Goal: Task Accomplishment & Management: Manage account settings

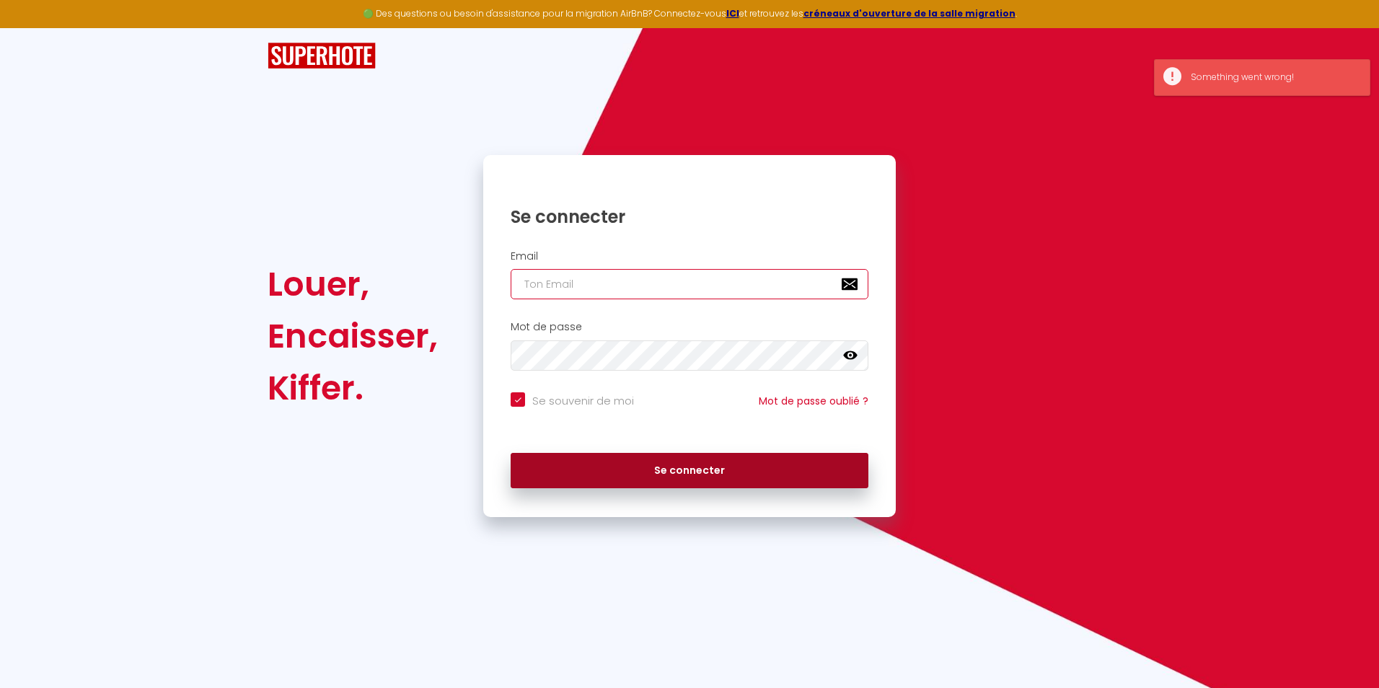
type input "[EMAIL_ADDRESS][DOMAIN_NAME]"
click at [609, 463] on button "Se connecter" at bounding box center [690, 471] width 358 height 36
checkbox input "true"
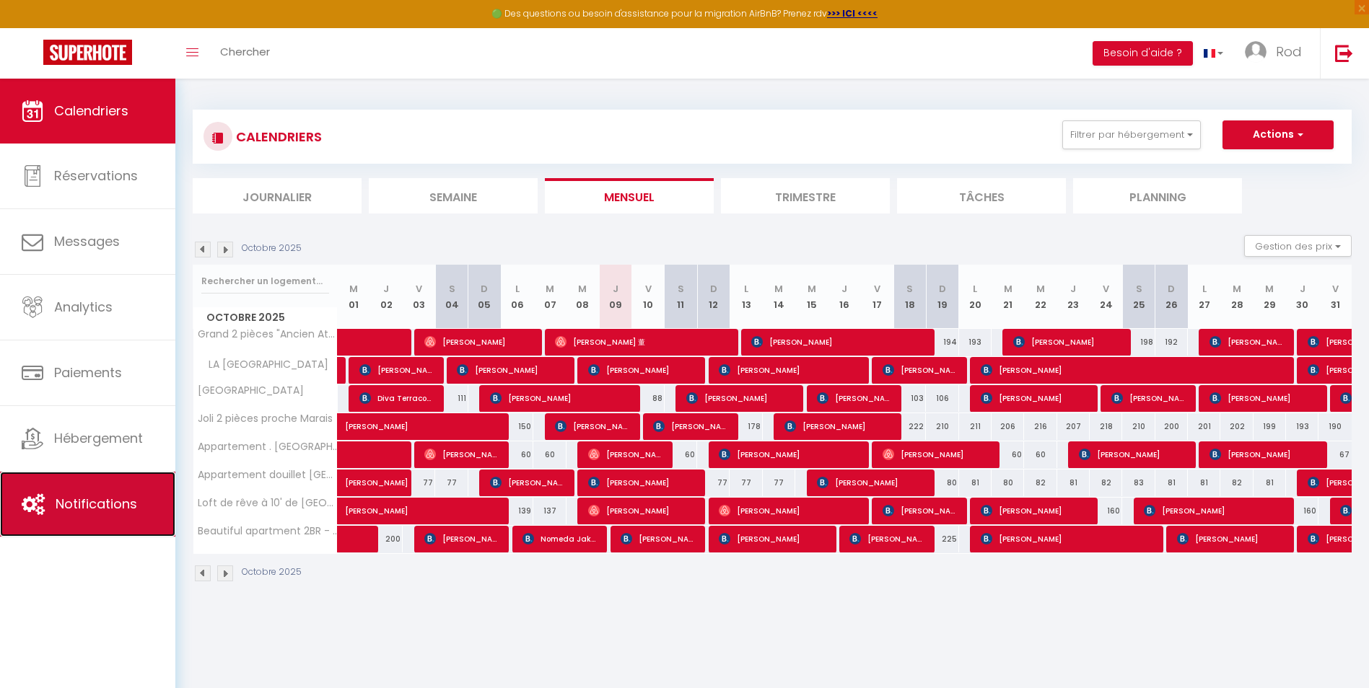
click at [115, 514] on link "Notifications" at bounding box center [87, 504] width 175 height 65
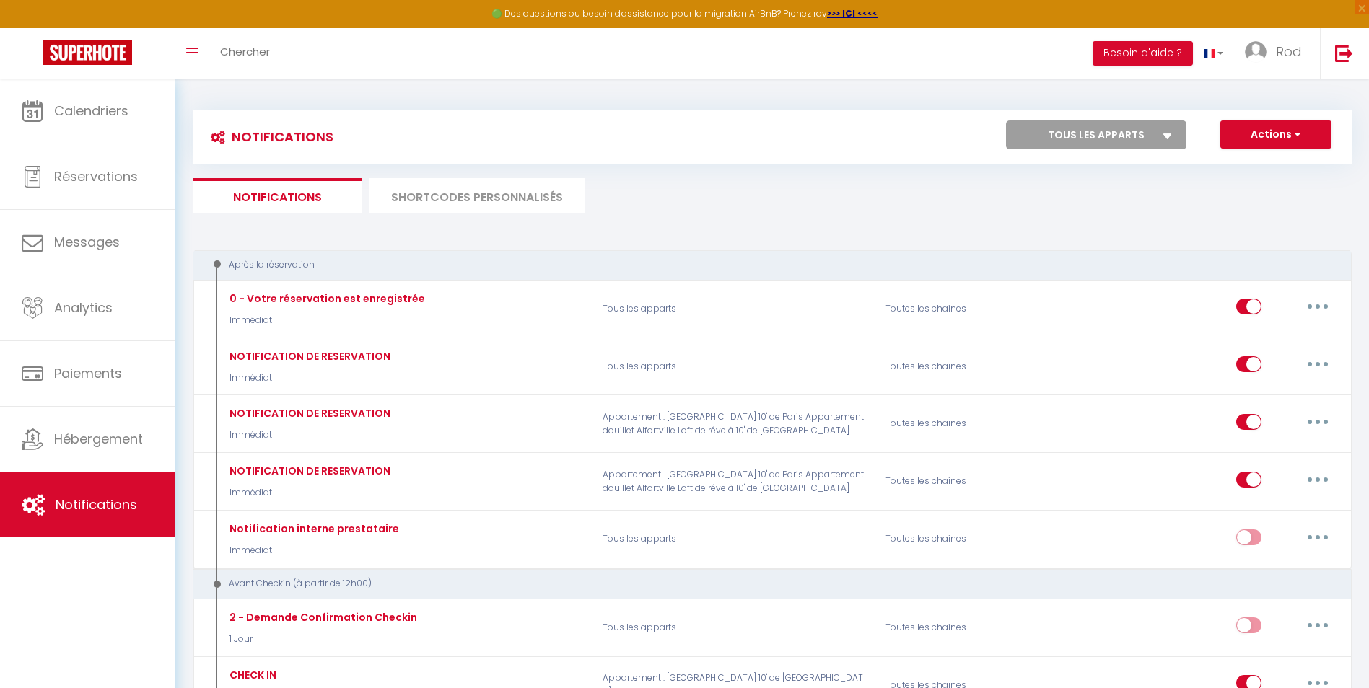
select select
checkbox input "false"
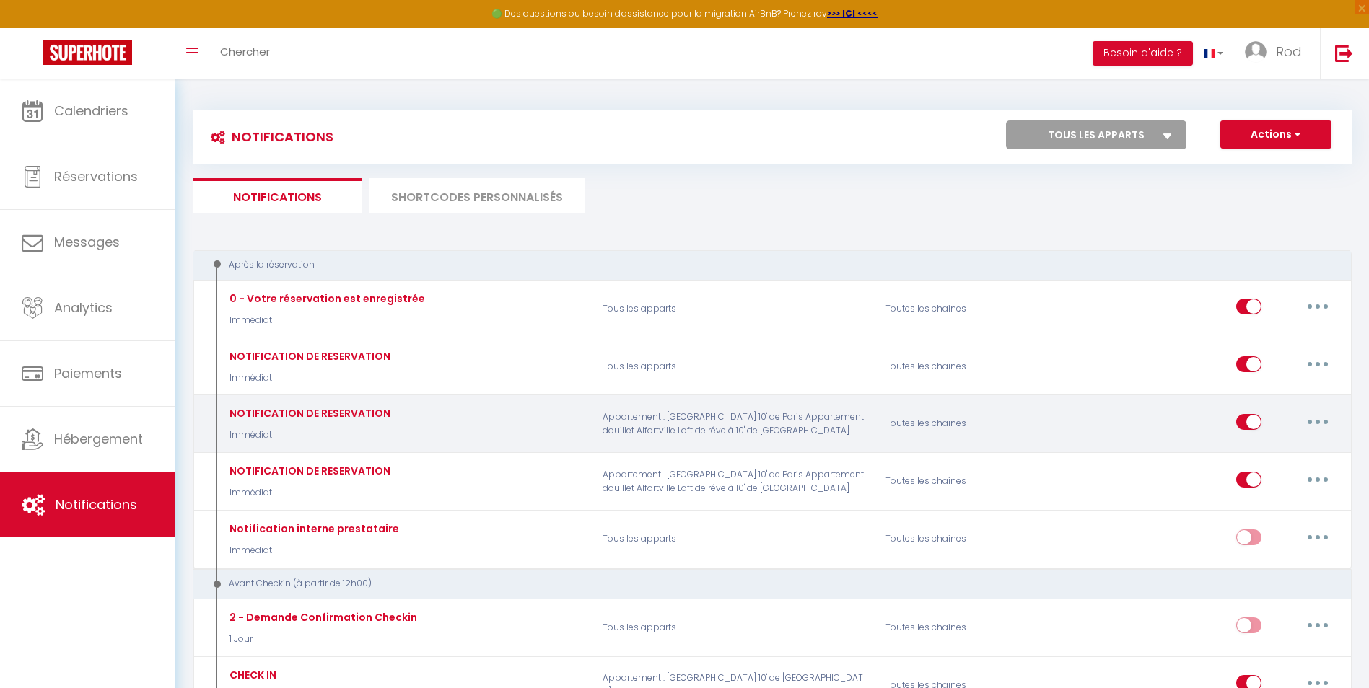
select select
checkbox input "false"
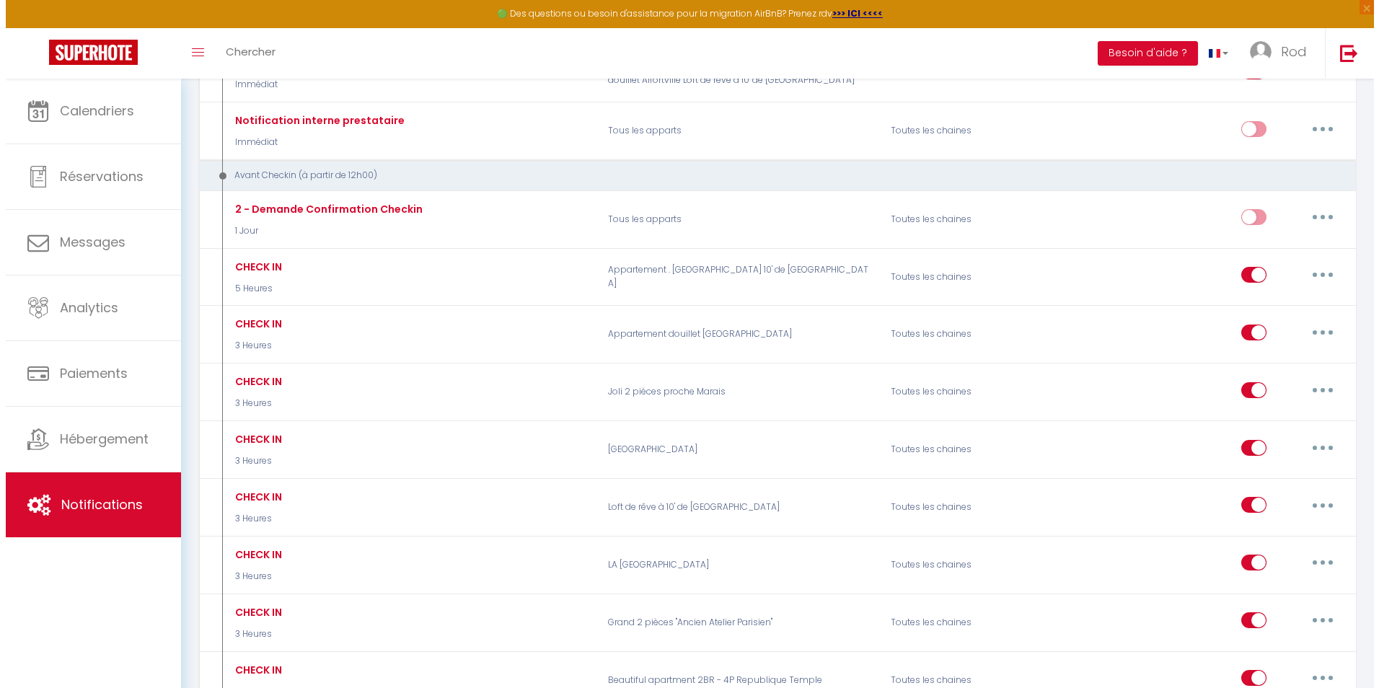
scroll to position [409, 0]
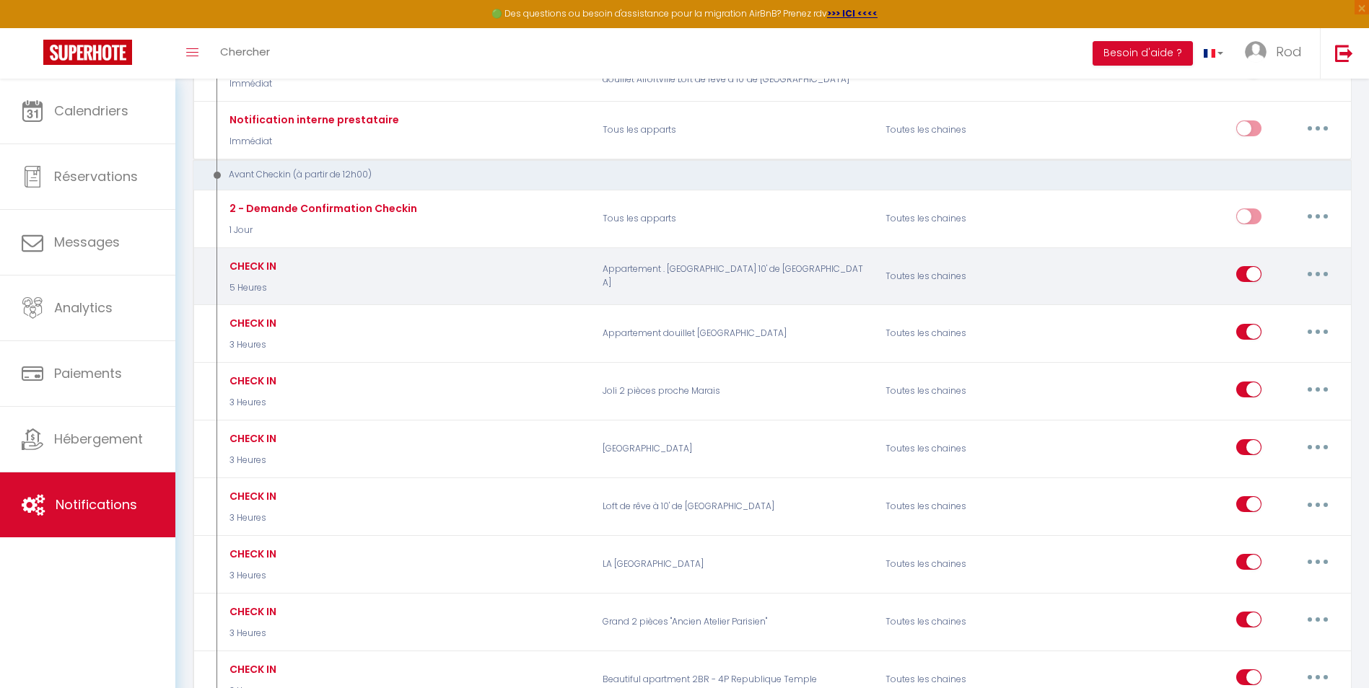
click at [1330, 268] on button "button" at bounding box center [1317, 274] width 40 height 23
click at [1295, 301] on link "Editer" at bounding box center [1279, 307] width 107 height 25
type input "CHECK IN"
select select "5 Heures"
select select
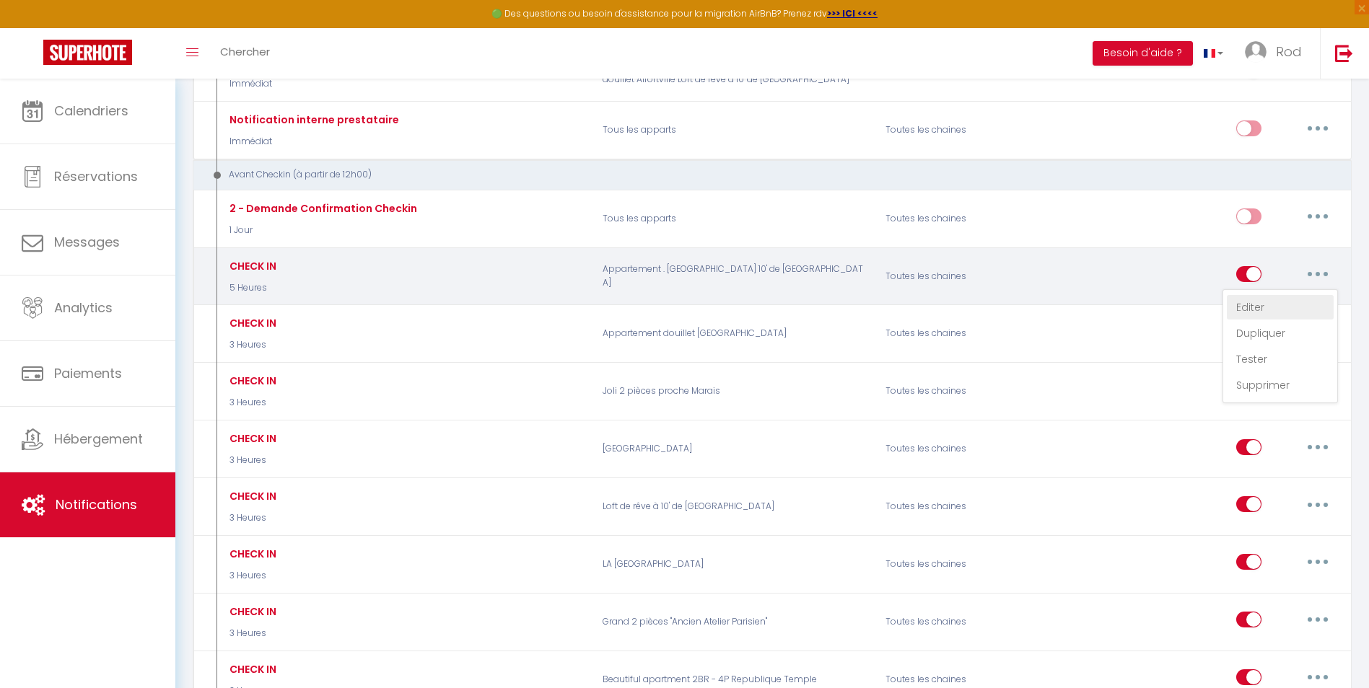
checkbox input "true"
checkbox input "false"
radio input "true"
type input "INFOS CHECK IN [CHECKING:DD-MM-YYYY]"
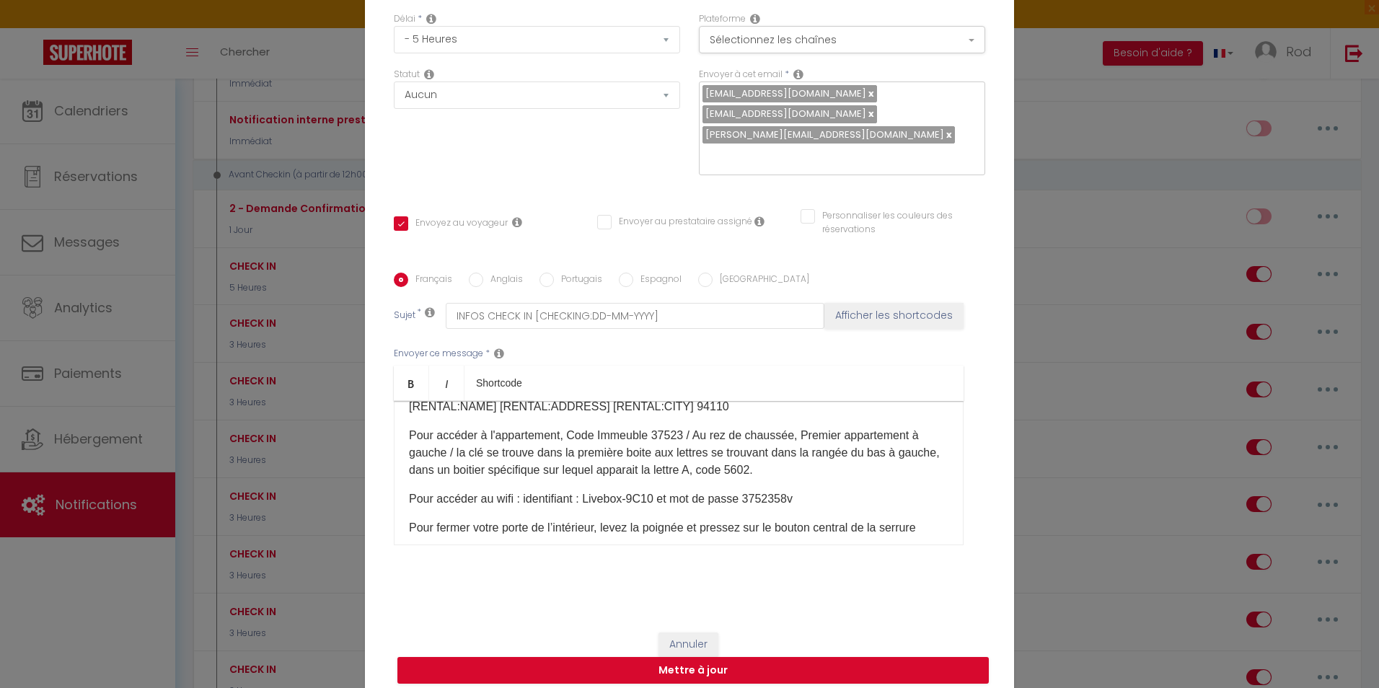
scroll to position [105, 0]
click at [908, 236] on div "Personnaliser les couleurs des réservations #D7092E" at bounding box center [892, 230] width 203 height 42
click at [796, 457] on p "Pour accéder à l'appartement, Code Immeuble 37523 / Au rez de chaussée, Premier…" at bounding box center [679, 453] width 540 height 52
click at [798, 457] on p "Pour accéder à l'appartement, Code Immeuble 37523 / Au rez de chaussée, Premier…" at bounding box center [679, 453] width 540 height 52
click at [629, 663] on button "Mettre à jour" at bounding box center [694, 670] width 592 height 27
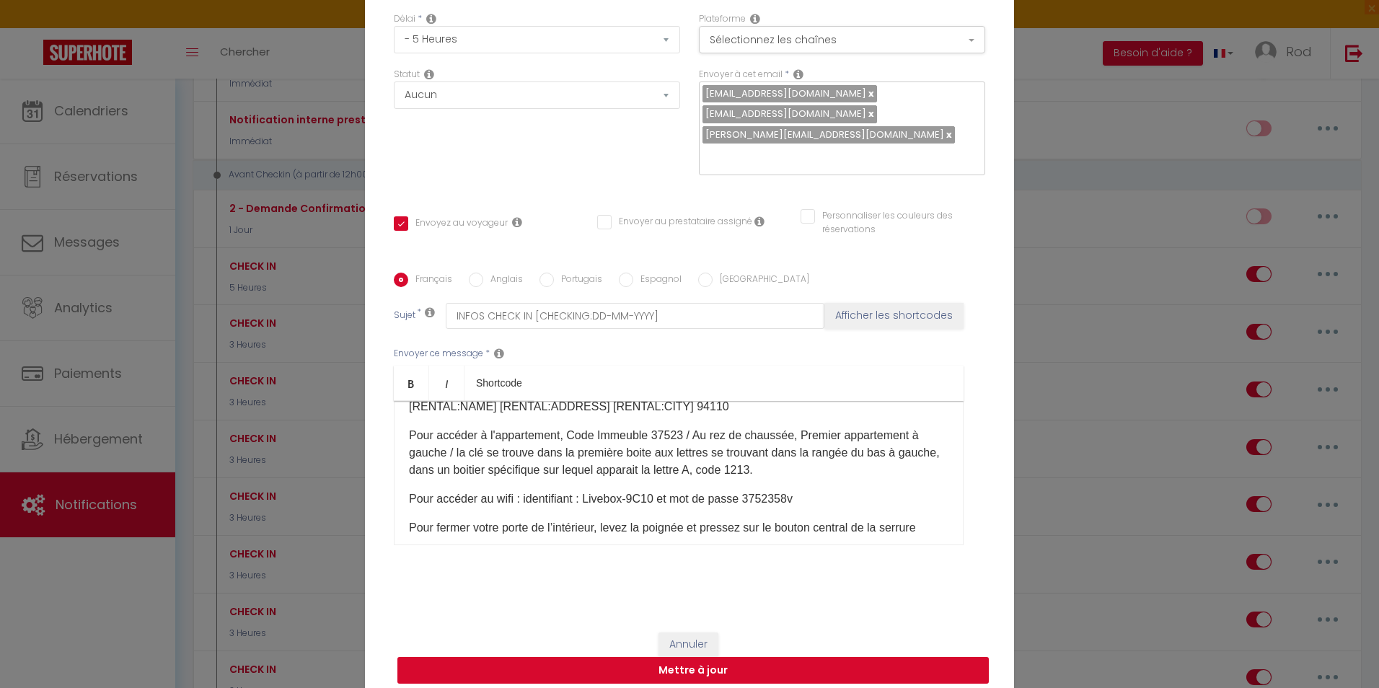
checkbox input "true"
checkbox input "false"
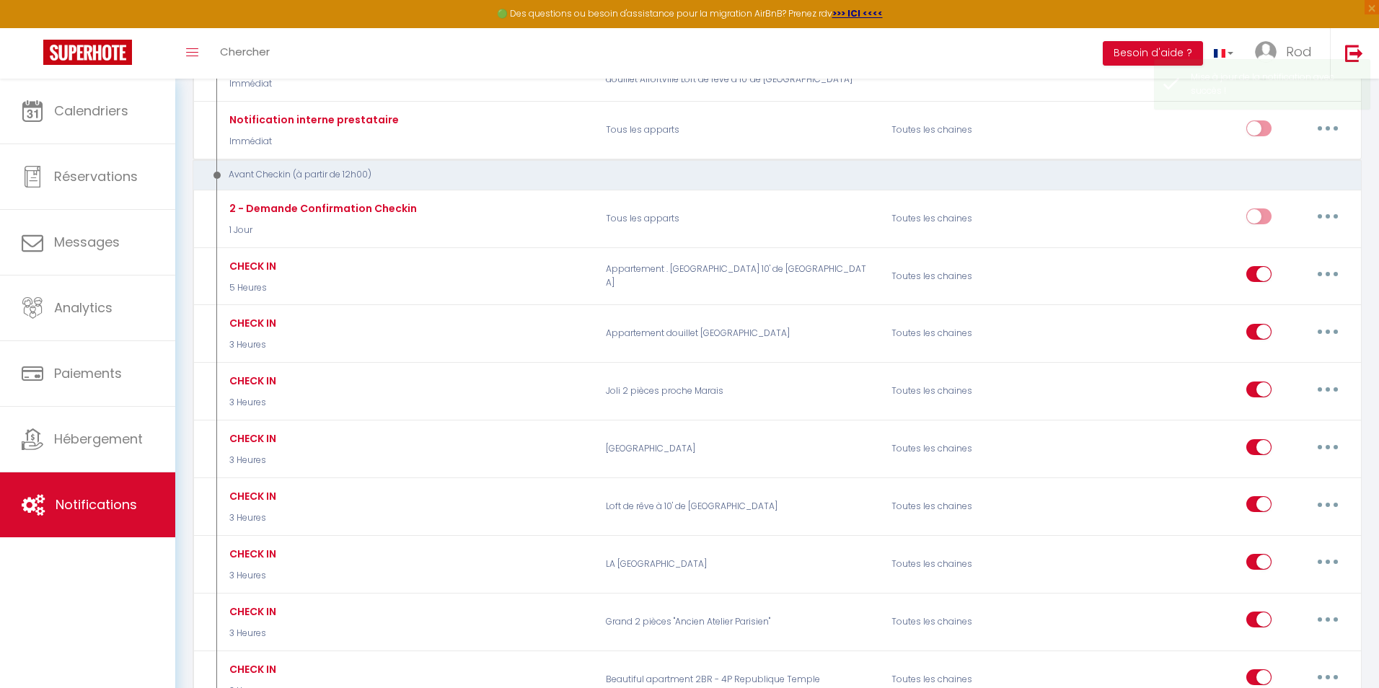
scroll to position [0, 0]
select select
checkbox input "false"
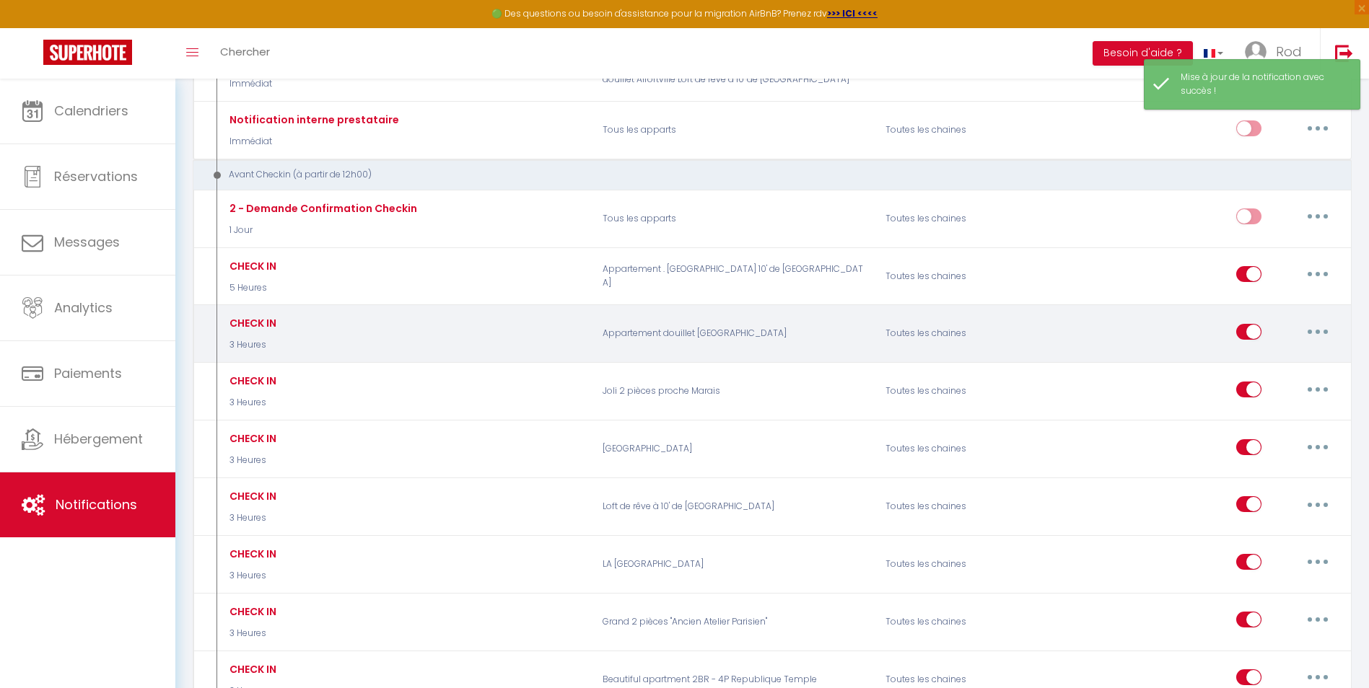
click at [1309, 325] on button "button" at bounding box center [1317, 331] width 40 height 23
click at [1270, 359] on link "Editer" at bounding box center [1279, 364] width 107 height 25
type input "CHECK IN"
select select "3 Heures"
select select
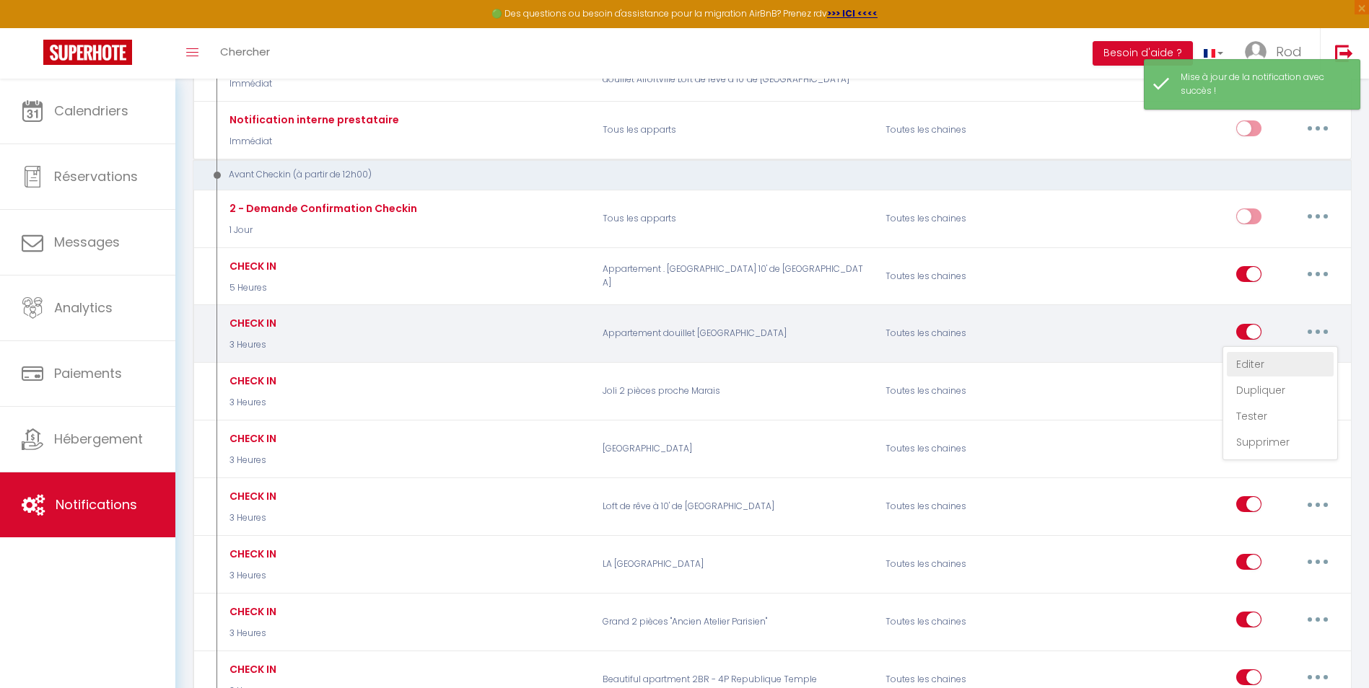
checkbox input "true"
checkbox input "false"
radio input "true"
type input "[CHECKING:DD-MM-YYYY]"
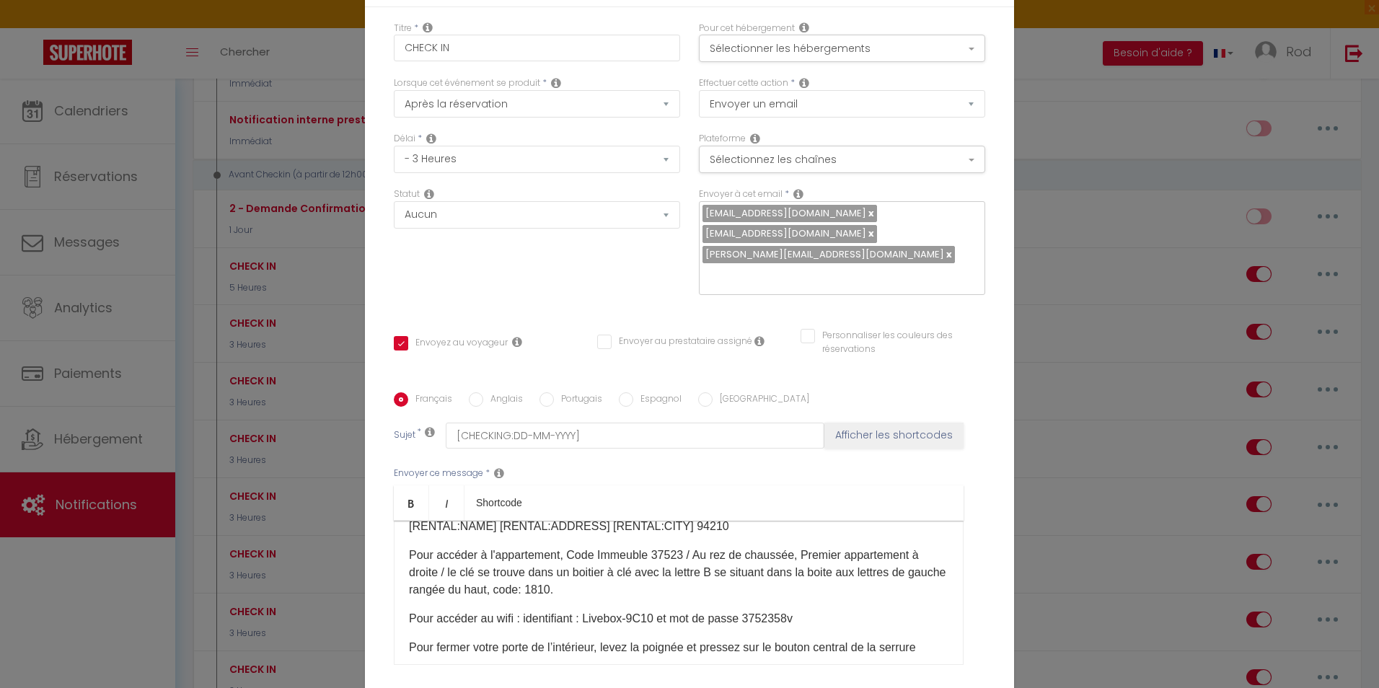
click at [584, 547] on p "Pour accéder à l'appartement, Code Immeuble 37523 / Au rez de chaussée, Premier…" at bounding box center [679, 573] width 540 height 52
checkbox input "true"
checkbox input "false"
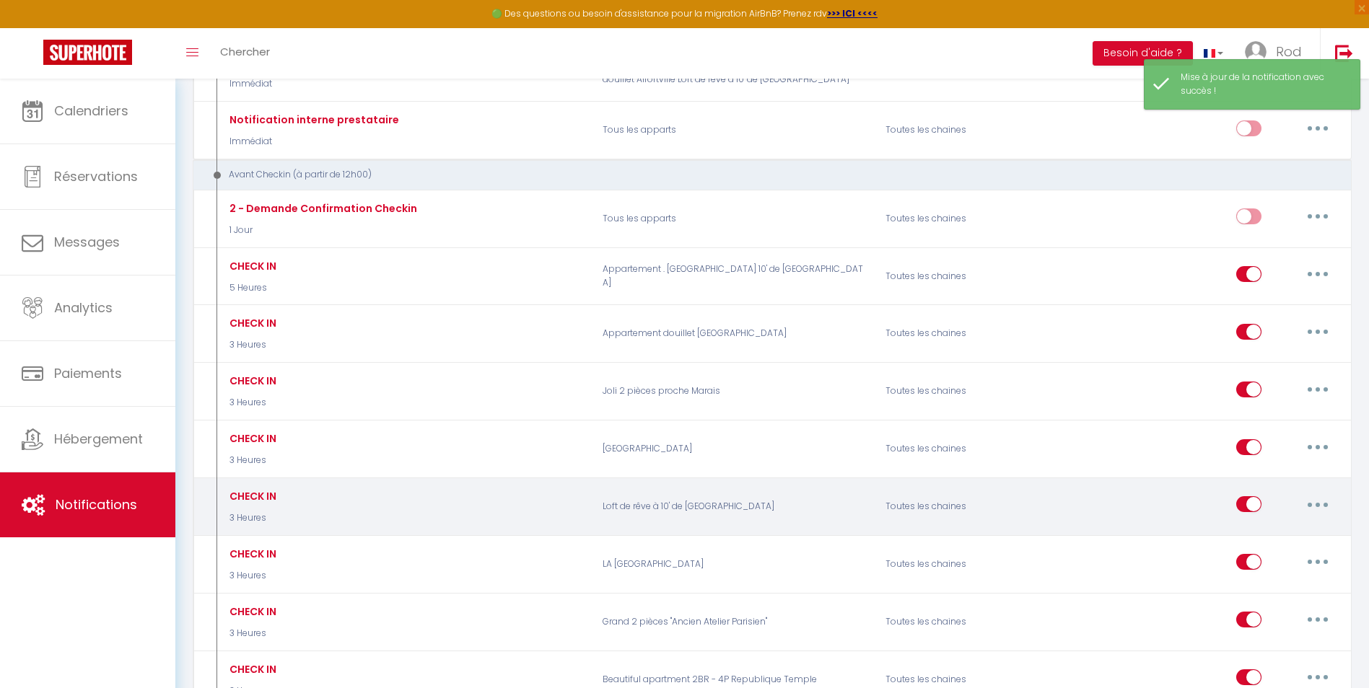
click at [1326, 500] on button "button" at bounding box center [1317, 504] width 40 height 23
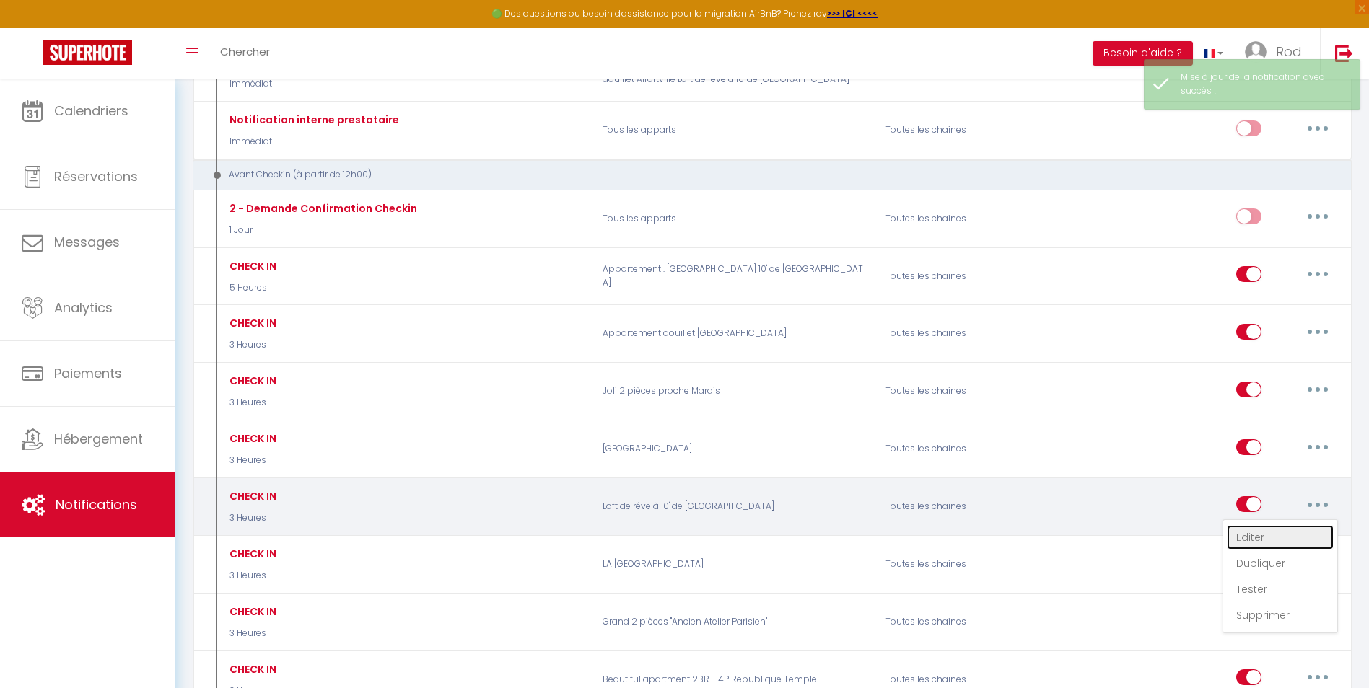
click at [1272, 534] on link "Editer" at bounding box center [1279, 537] width 107 height 25
type input "CHECK IN"
select select "3 Heures"
select select "if_booking_is_paid"
checkbox input "true"
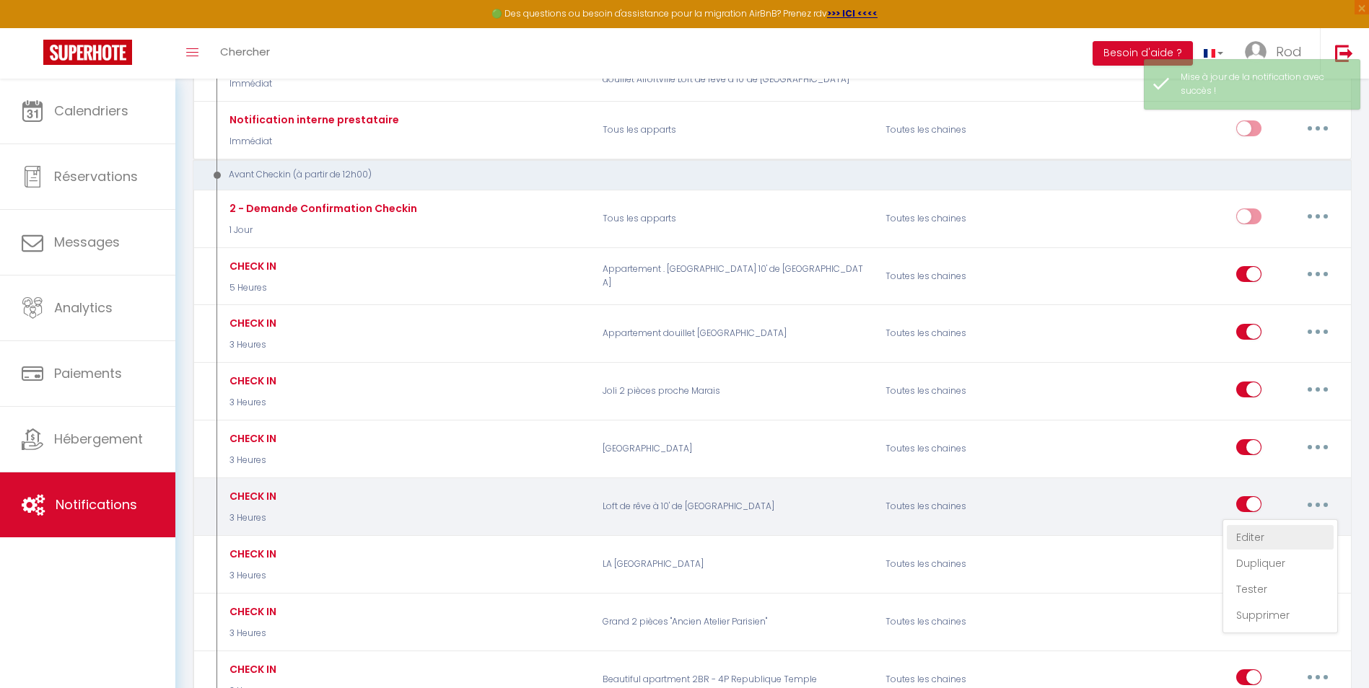
checkbox input "false"
radio input "true"
type input "[CHECKING:DD-MM-YYYY]"
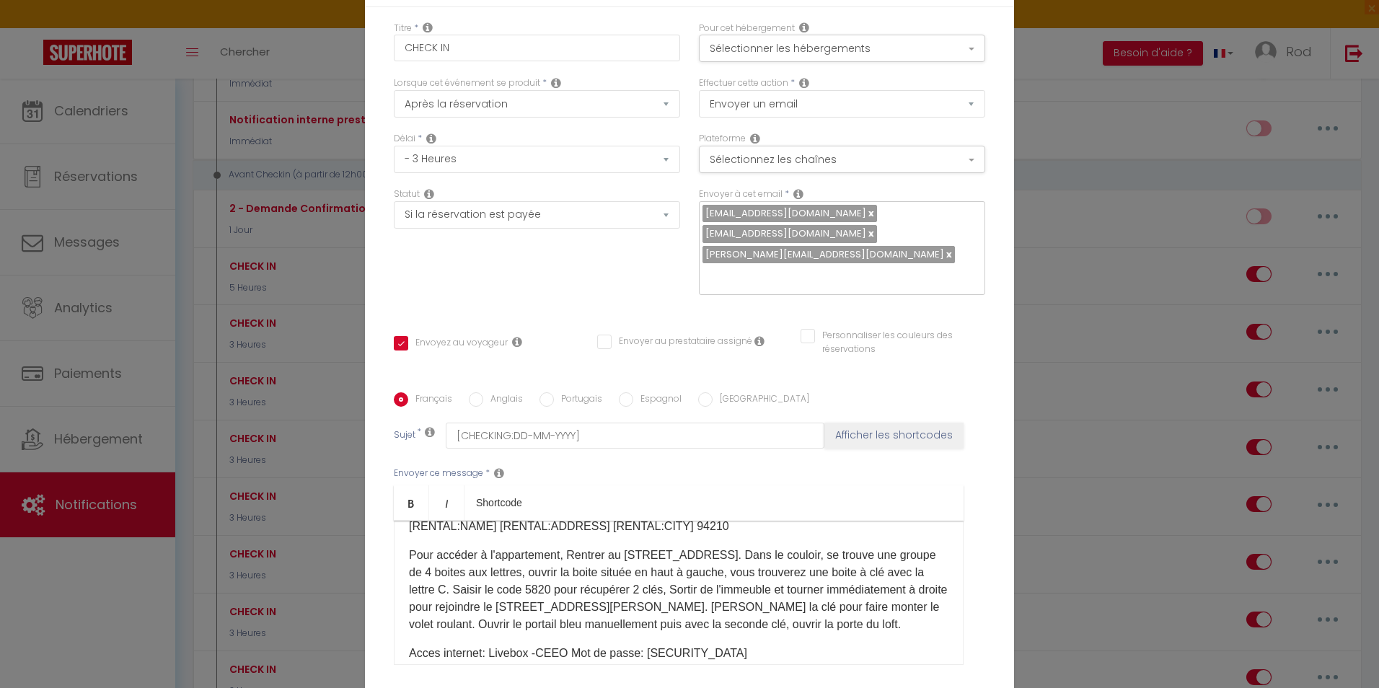
click at [669, 547] on p "Pour accéder à l'appartement, Rentrer au [STREET_ADDRESS]. Dans le couloir, se …" at bounding box center [679, 590] width 540 height 87
click at [916, 562] on div "Français Anglais Portugais Espagnol Italien Sujet * [CHECKING:DD-MM-YYYY] Affic…" at bounding box center [690, 538] width 592 height 334
click at [523, 547] on p "Pour accéder à l'appartement, Rentrer au [STREET_ADDRESS]. Dans le couloir, se …" at bounding box center [679, 590] width 540 height 87
click at [530, 547] on p "Pour accéder à l'appartement, Rentrer au [STREET_ADDRESS]. Dans le couloir, se …" at bounding box center [679, 590] width 540 height 87
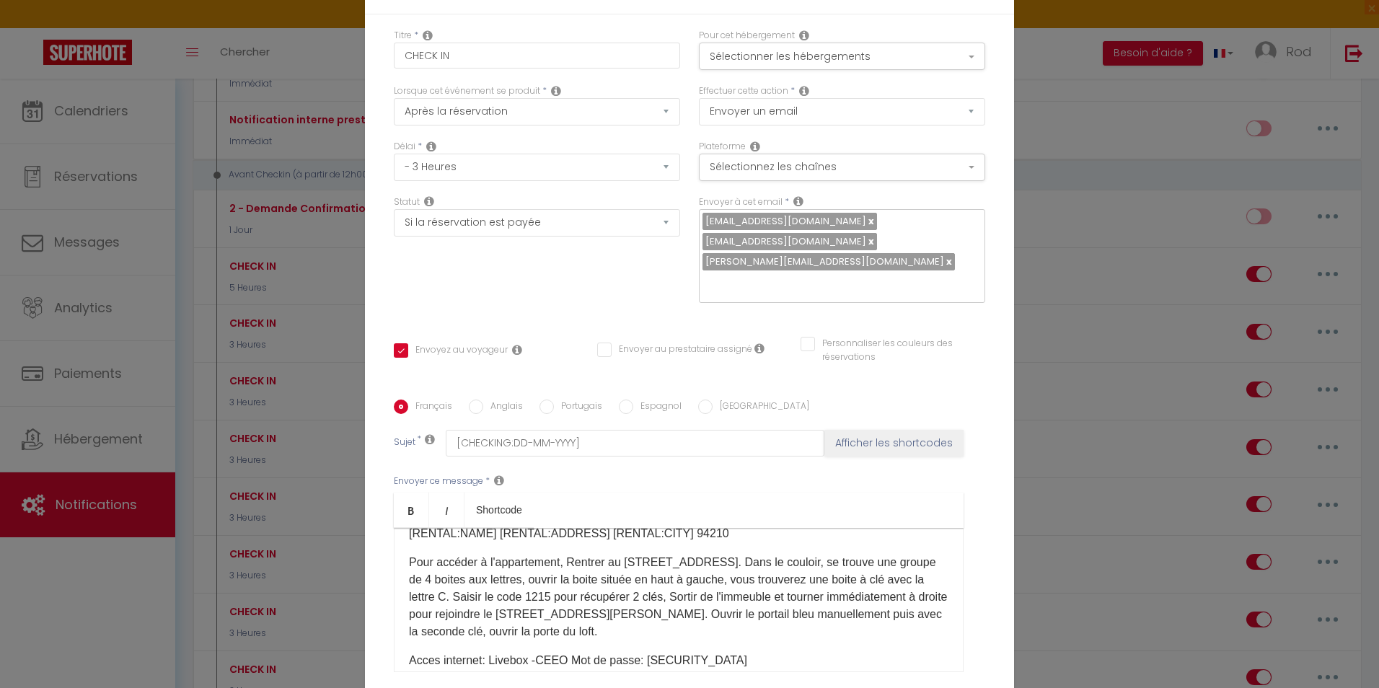
checkbox input "true"
checkbox input "false"
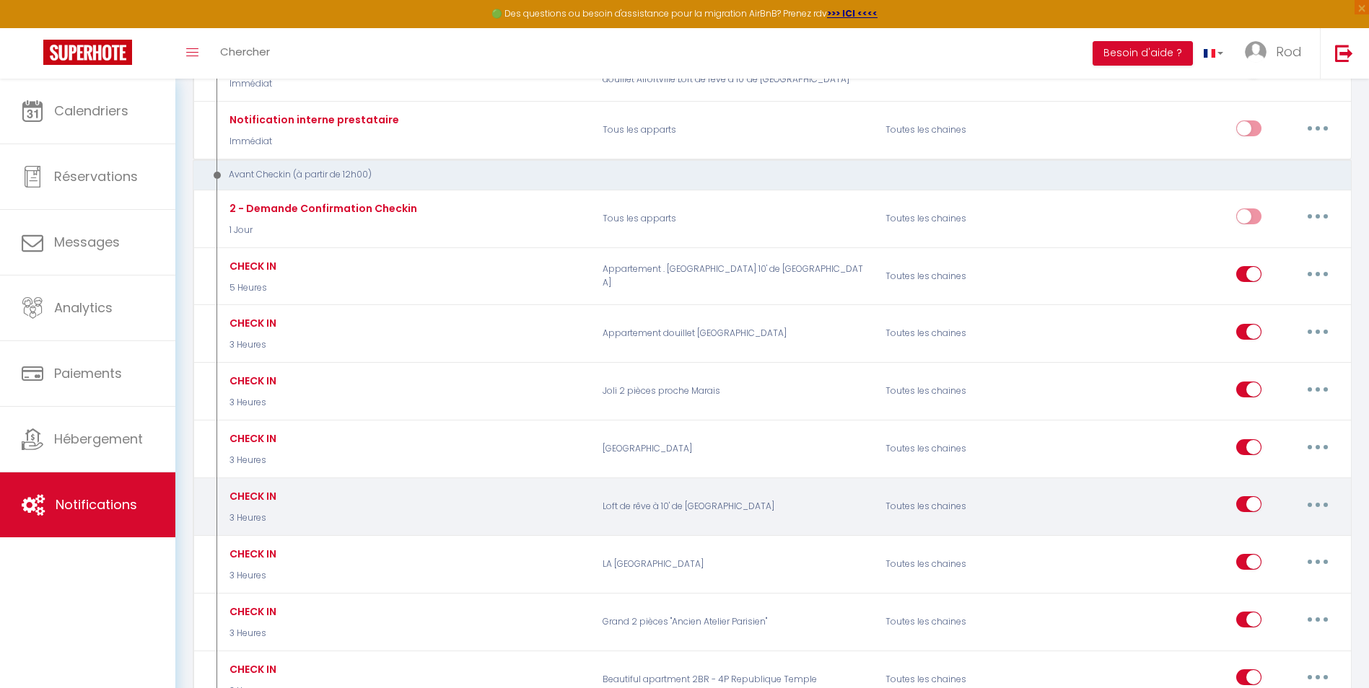
click at [1335, 511] on button "button" at bounding box center [1317, 504] width 40 height 23
click at [1293, 530] on link "Editer" at bounding box center [1279, 537] width 107 height 25
type input "CHECK IN"
select select "3 Heures"
select select "if_booking_is_paid"
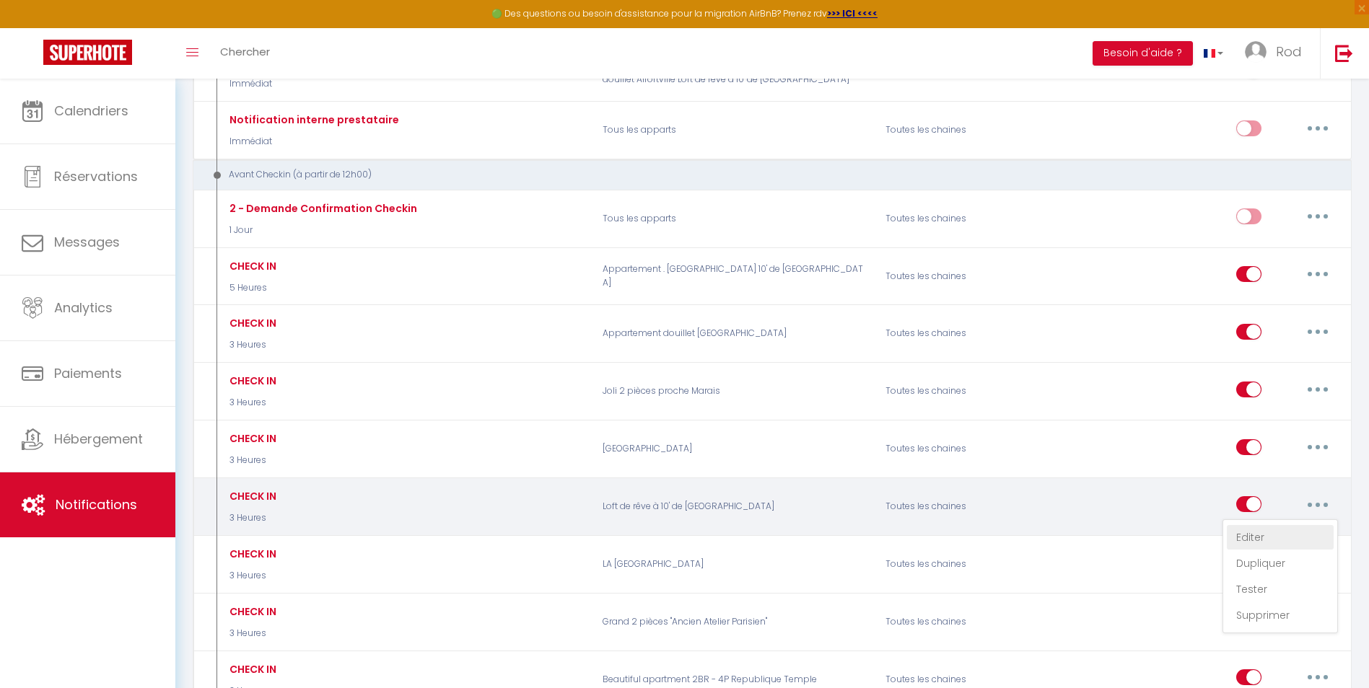
checkbox input "true"
checkbox input "false"
radio input "true"
type input "[CHECKING:DD-MM-YYYY]"
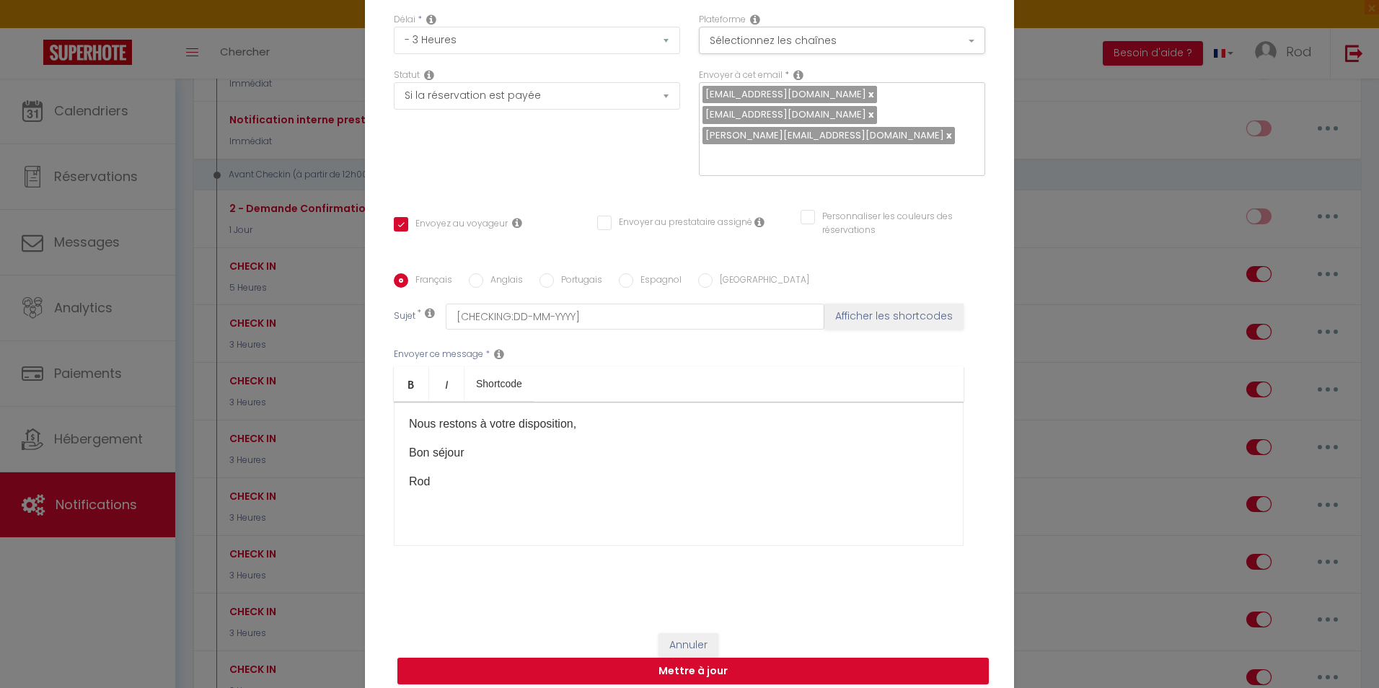
scroll to position [245, 0]
click at [525, 658] on button "Mettre à jour" at bounding box center [694, 671] width 592 height 27
checkbox input "true"
checkbox input "false"
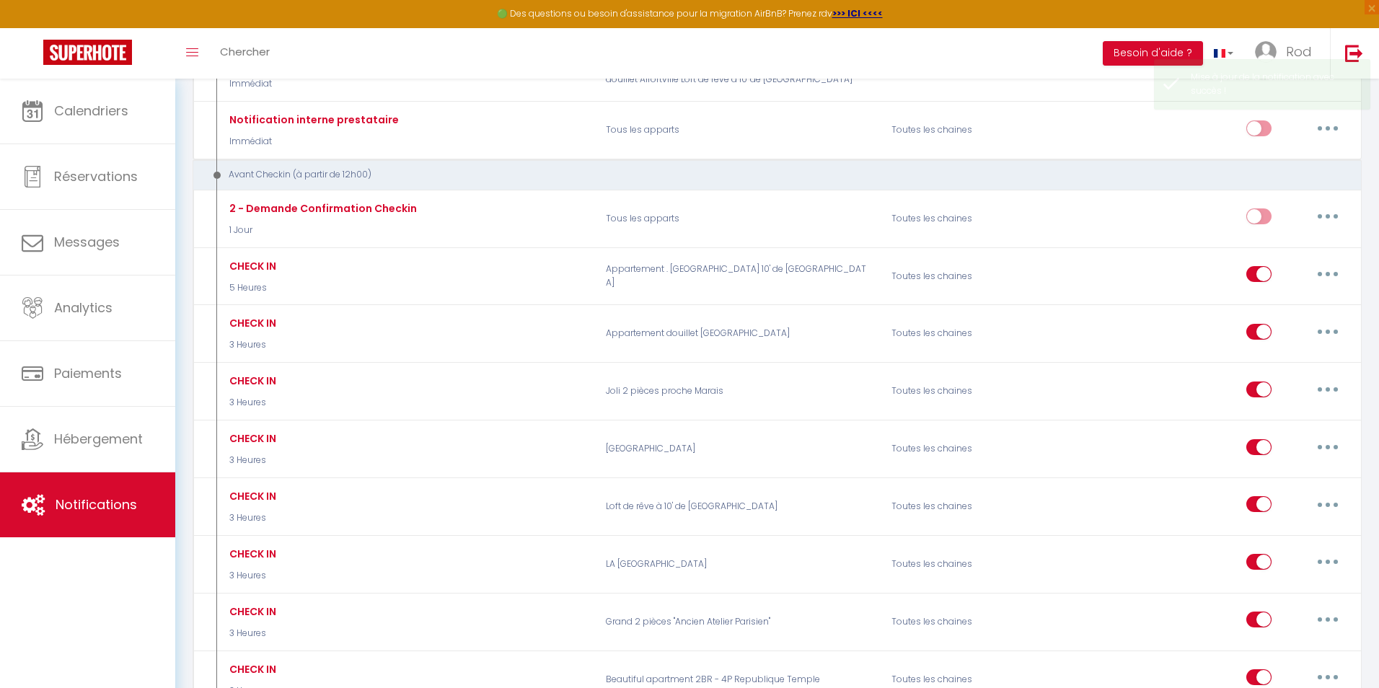
scroll to position [0, 0]
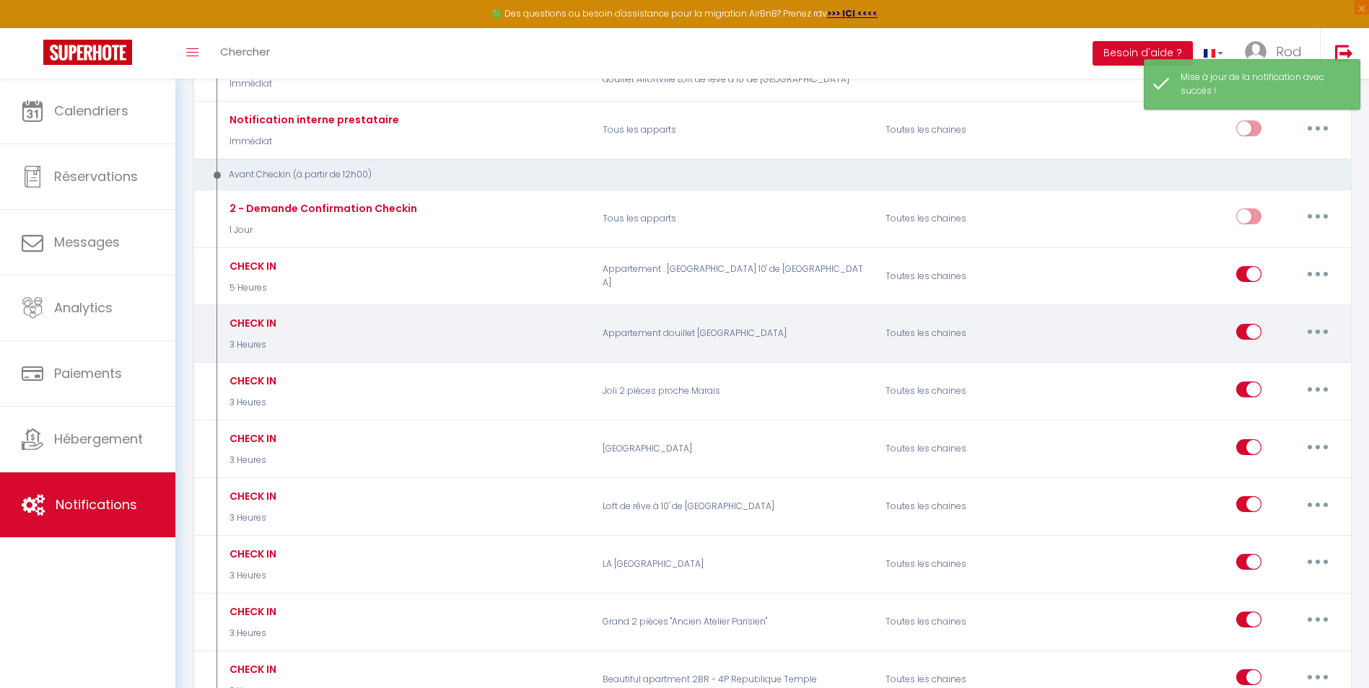
click at [1313, 333] on button "button" at bounding box center [1317, 331] width 40 height 23
click at [1269, 369] on link "Editer" at bounding box center [1279, 364] width 107 height 25
type input "CHECK IN"
select select "3 Heures"
select select
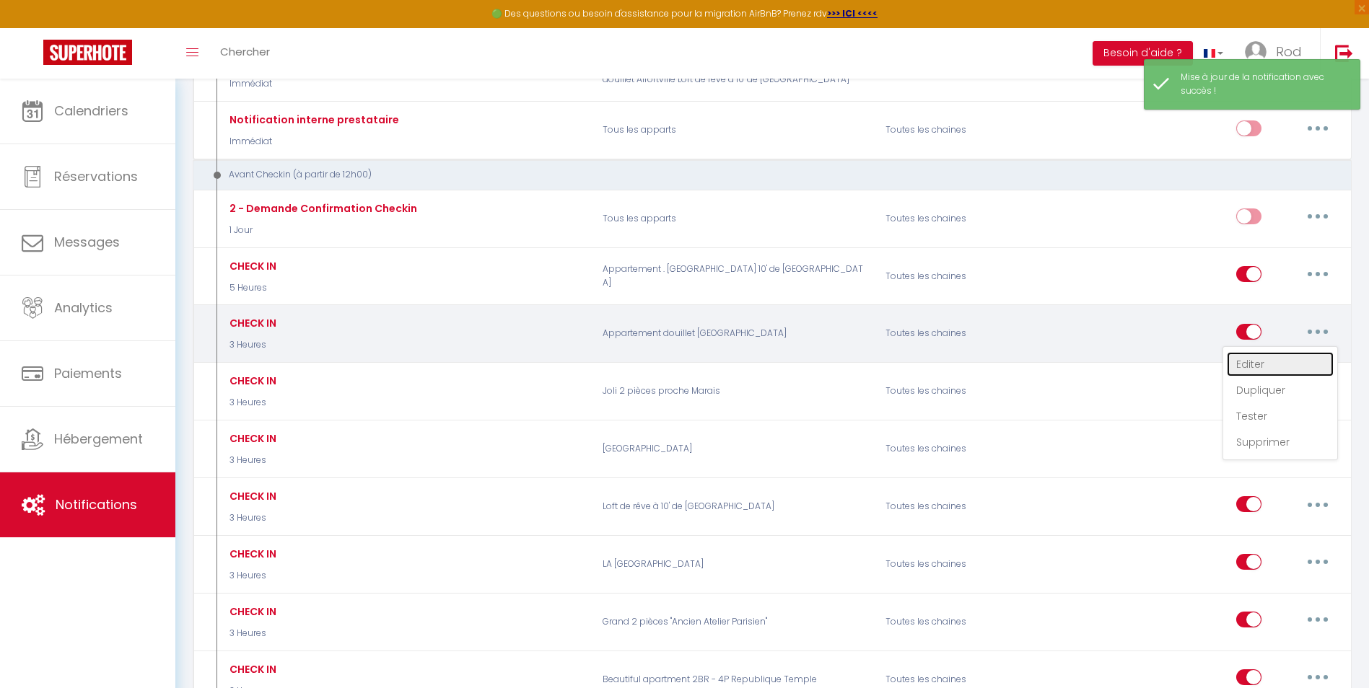
checkbox input "true"
checkbox input "false"
radio input "true"
type input "[CHECKING:DD-MM-YYYY]"
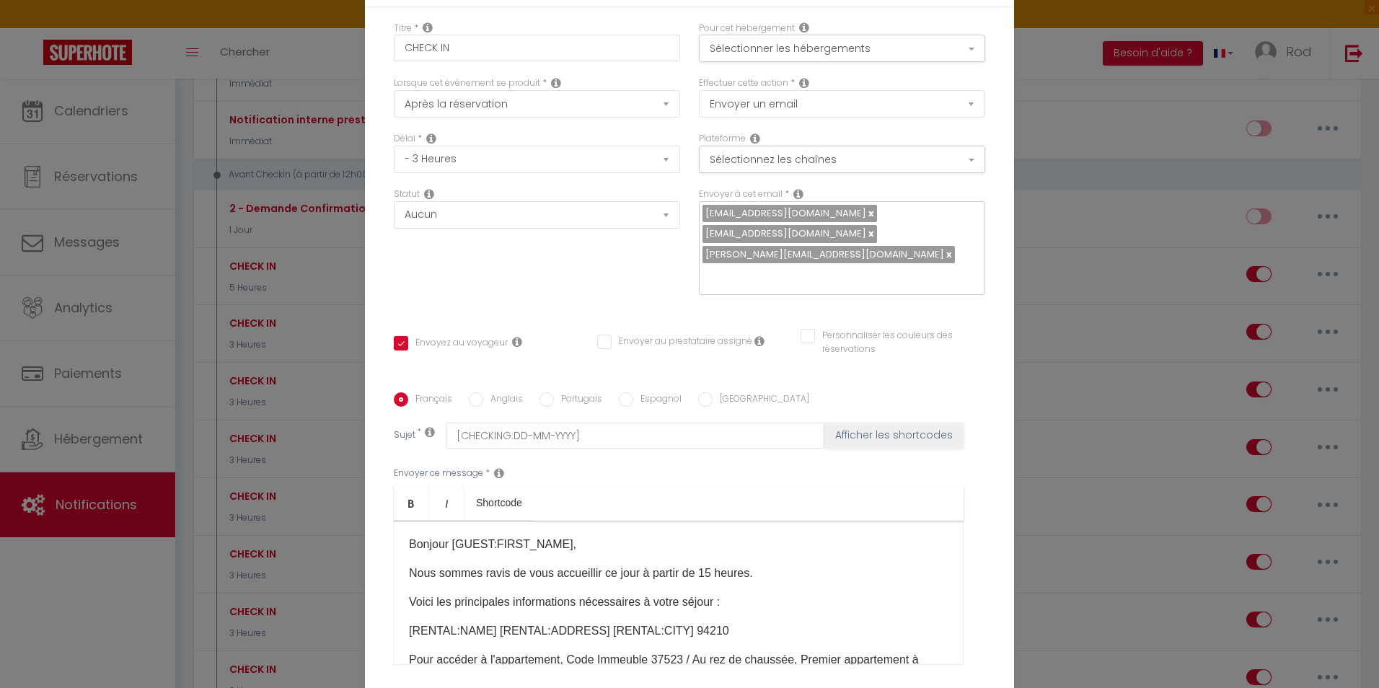
checkbox input "true"
checkbox input "false"
select select "1"
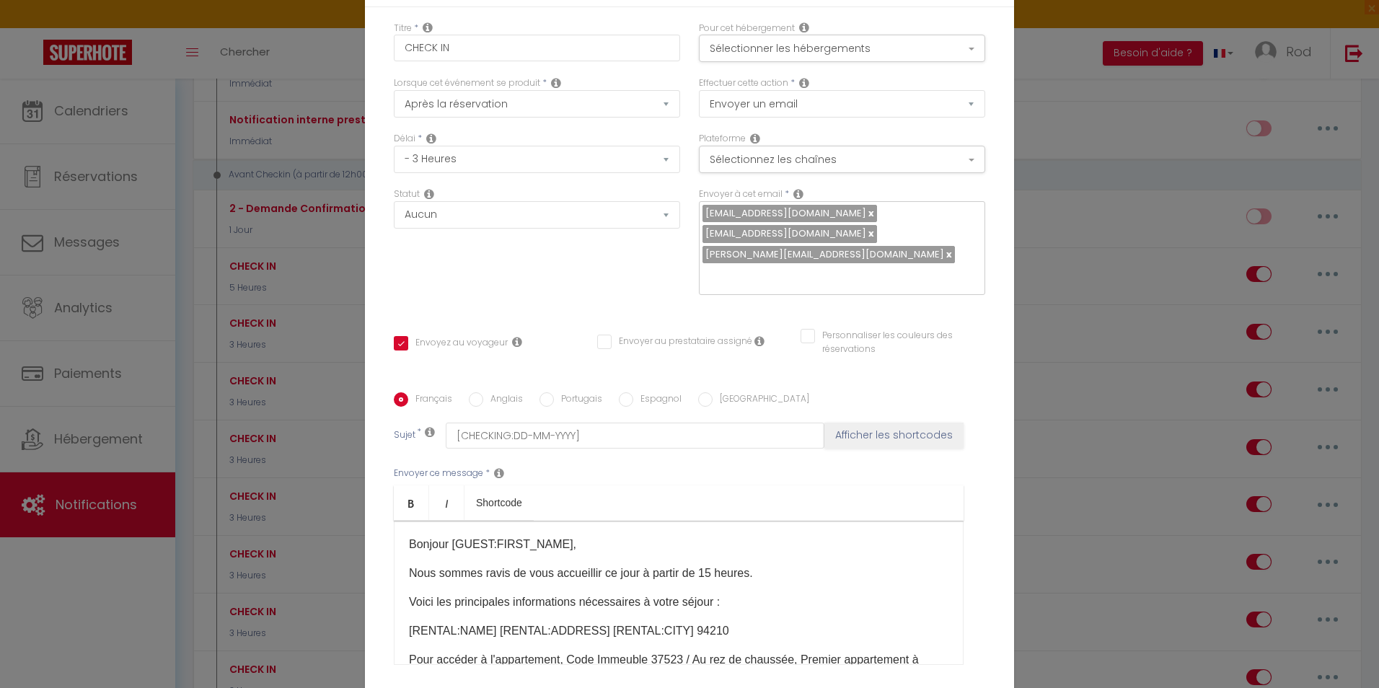
select select
checkbox input "false"
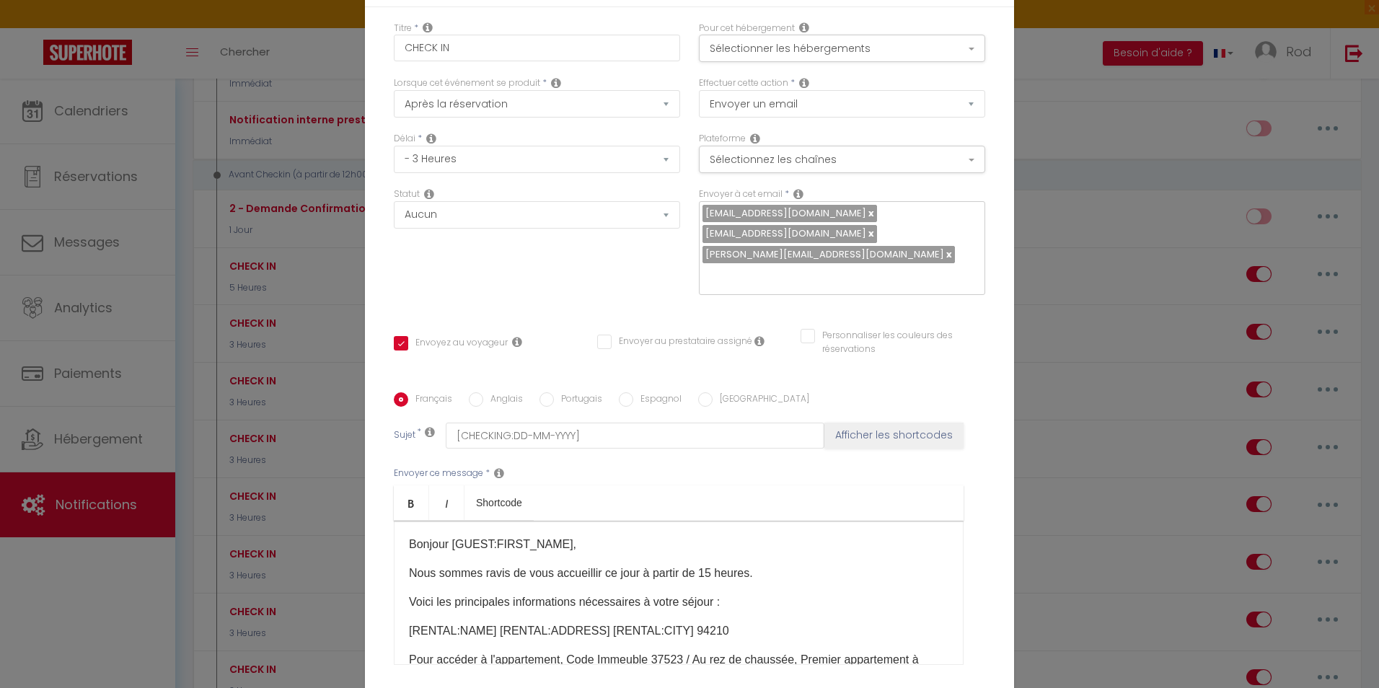
radio input "false"
select select
checkbox input "false"
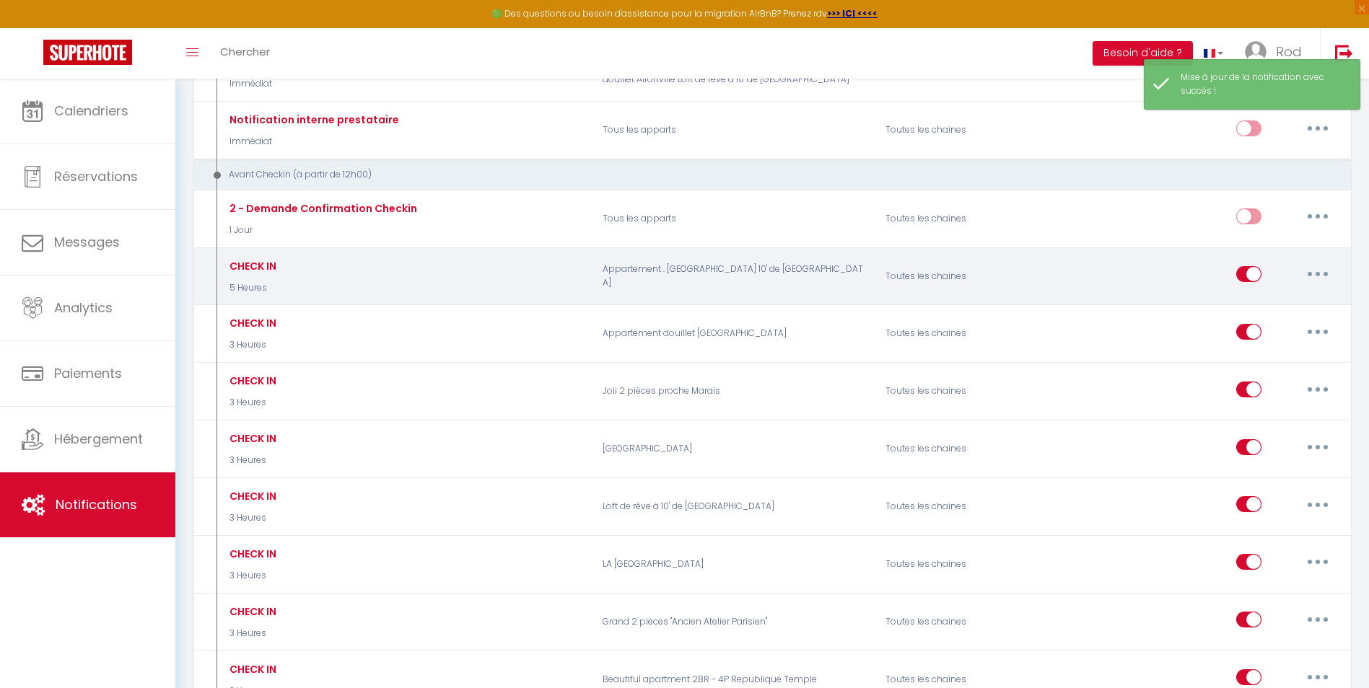
click at [1305, 274] on button "button" at bounding box center [1317, 274] width 40 height 23
click at [1283, 301] on link "Editer" at bounding box center [1279, 307] width 107 height 25
type input "CHECK IN"
select select "5 Heures"
select select
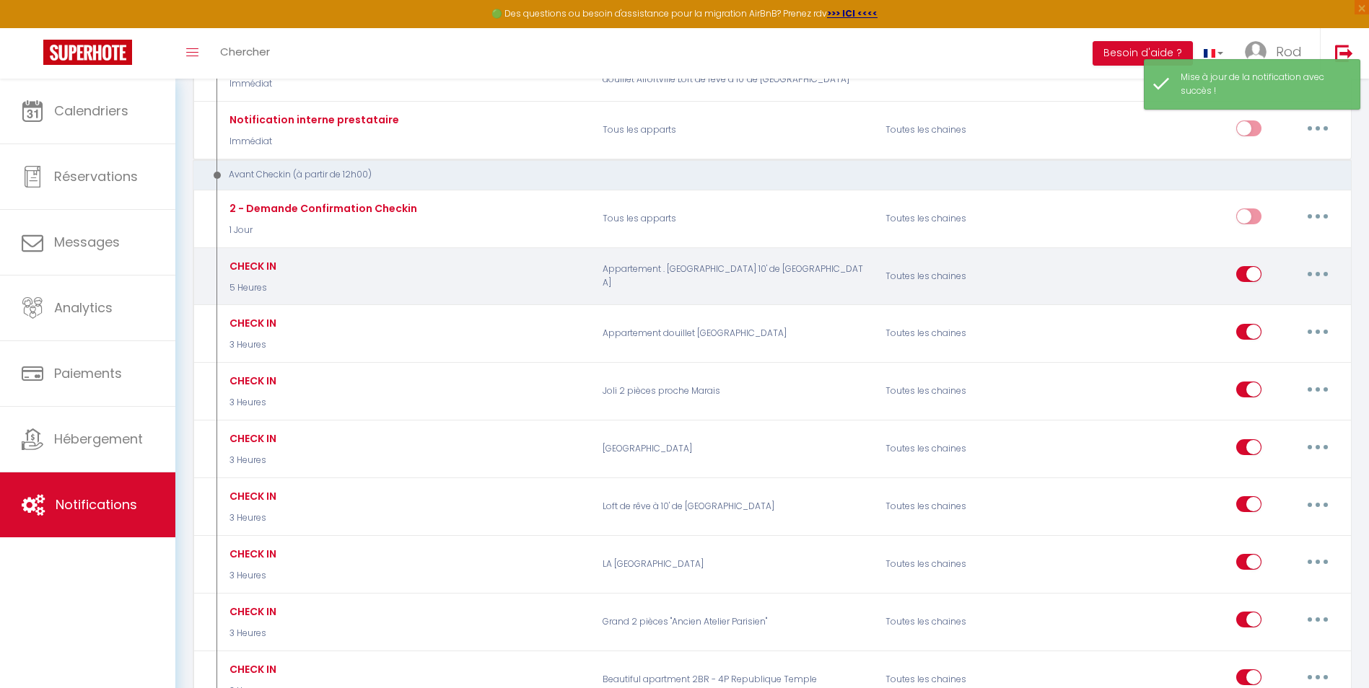
checkbox input "true"
checkbox input "false"
radio input "true"
type input "INFOS CHECK IN [CHECKING:DD-MM-YYYY]"
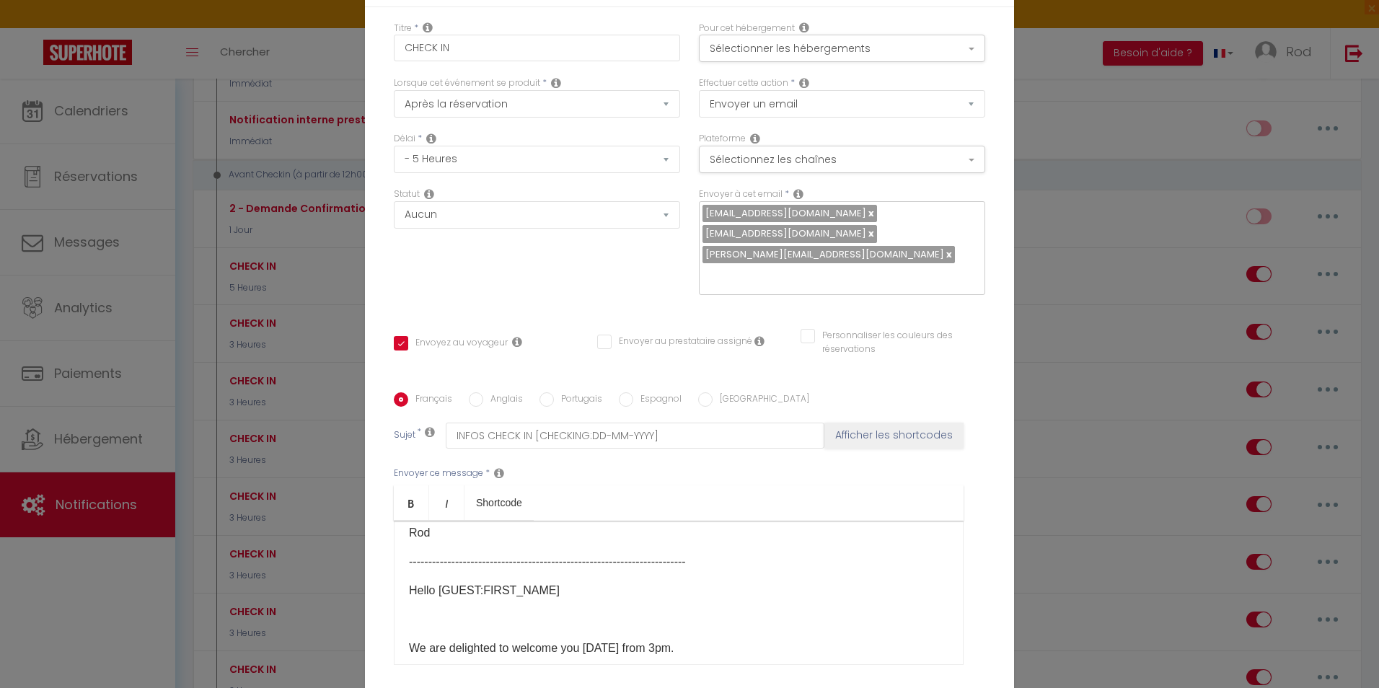
scroll to position [322, 0]
drag, startPoint x: 398, startPoint y: 429, endPoint x: 587, endPoint y: 542, distance: 220.0
click at [587, 542] on div "​​Bonjour [GUEST:FIRST_NAME], Nous sommes ravis de vous accueillir ce jour à pa…" at bounding box center [679, 593] width 570 height 144
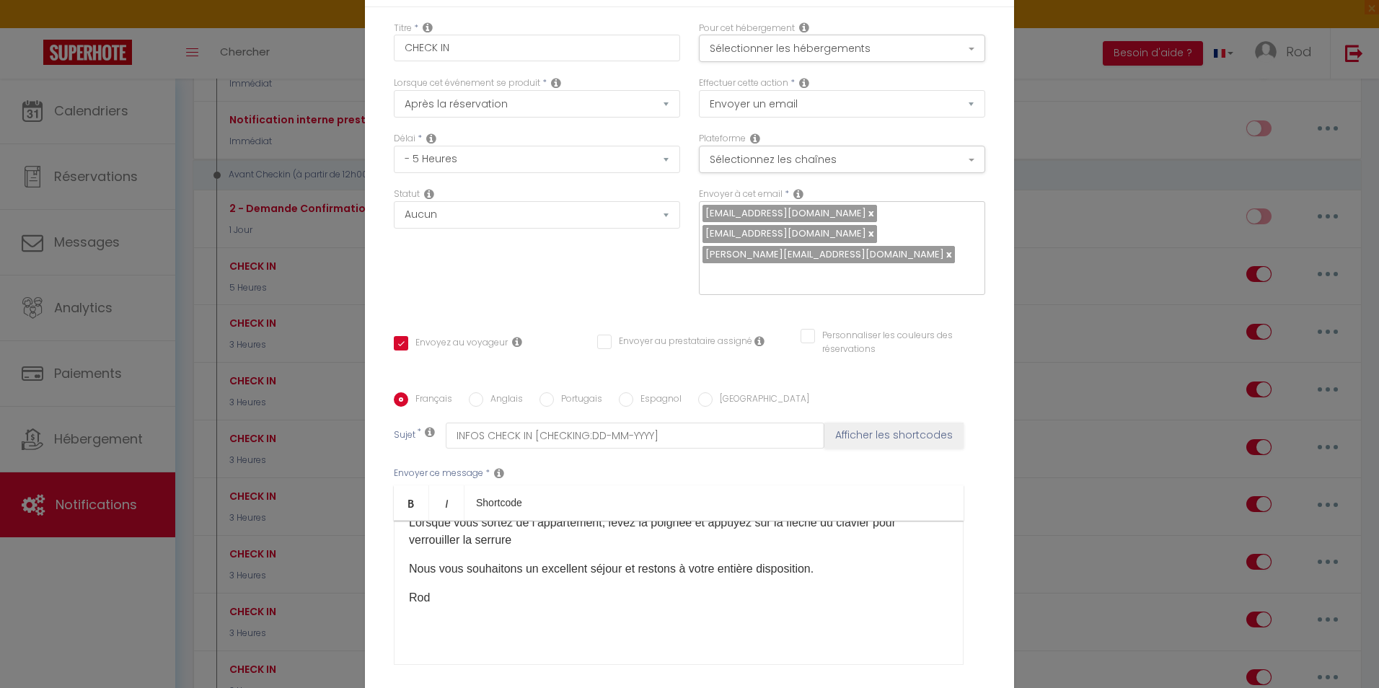
scroll to position [258, 0]
checkbox input "true"
checkbox input "false"
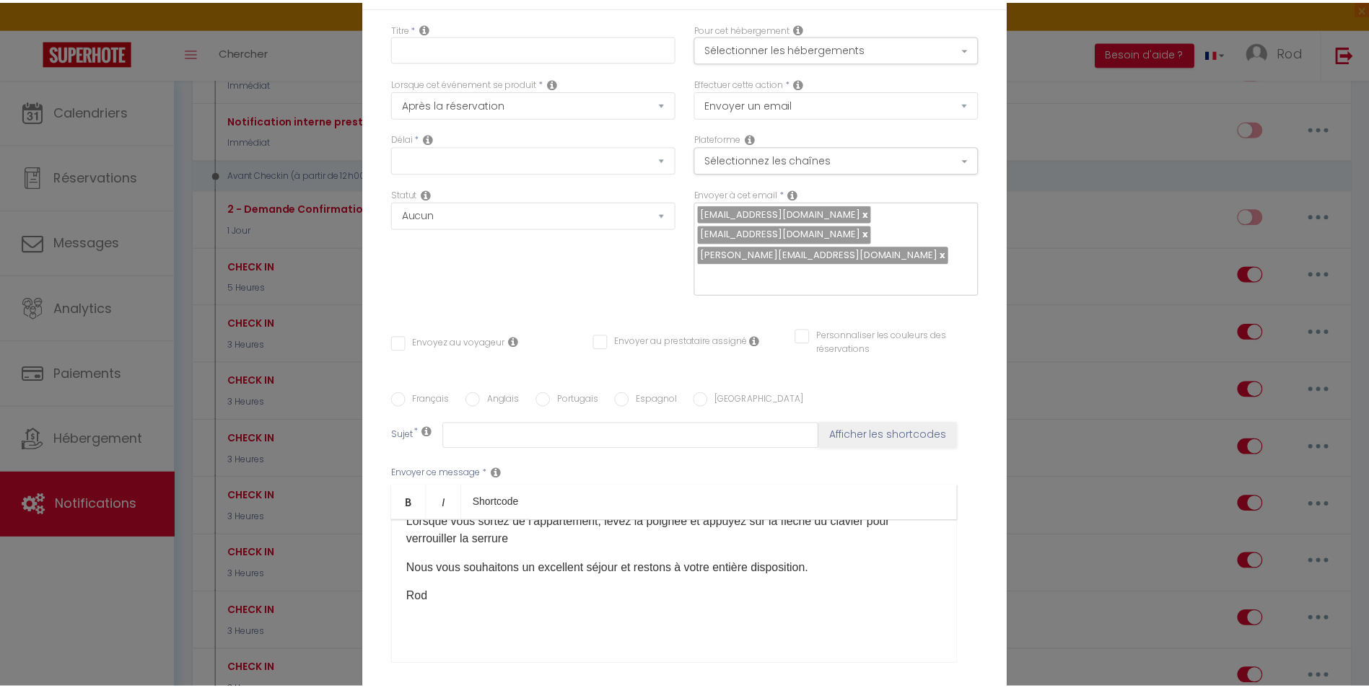
scroll to position [0, 0]
